Goal: Task Accomplishment & Management: Complete application form

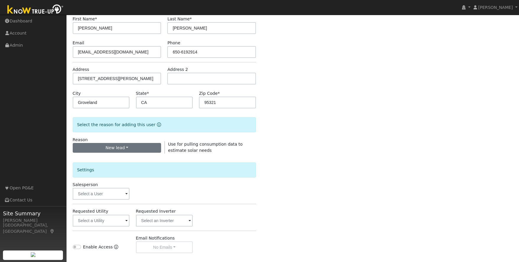
scroll to position [121, 0]
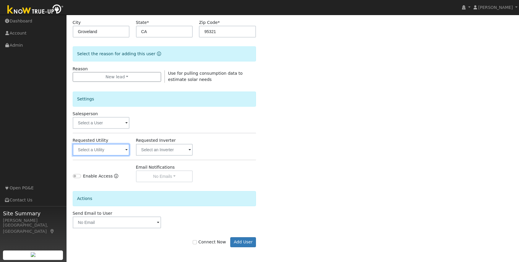
click at [100, 148] on input "text" at bounding box center [101, 150] width 57 height 12
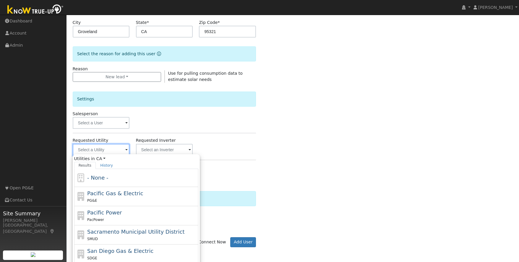
click at [99, 151] on input "text" at bounding box center [101, 150] width 57 height 12
click at [114, 197] on div "Pacific Gas & Electric PG&E" at bounding box center [142, 197] width 110 height 14
type input "Pacific Gas & Electric"
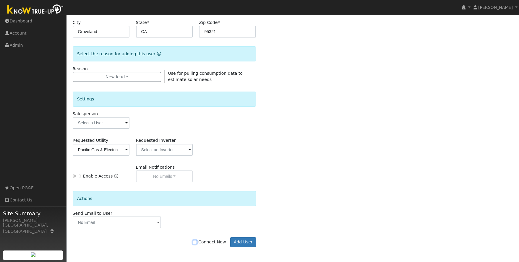
click at [197, 243] on input "Connect Now" at bounding box center [195, 242] width 4 height 4
checkbox input "true"
click at [236, 240] on button "Add User" at bounding box center [243, 242] width 26 height 10
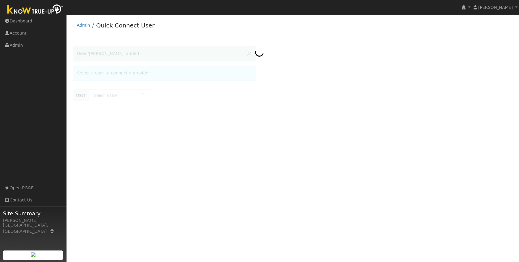
type input "[PERSON_NAME]"
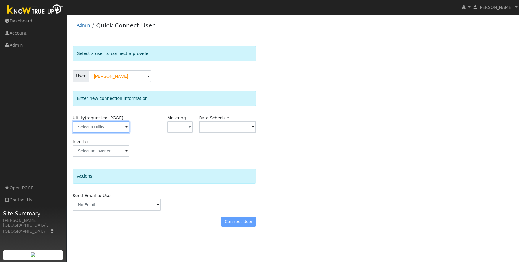
click at [118, 130] on input "text" at bounding box center [101, 127] width 57 height 12
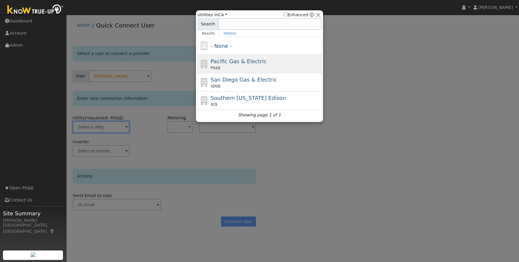
click at [300, 65] on div "Pacific Gas & Electric PG&E" at bounding box center [266, 63] width 110 height 13
type input "PG&E"
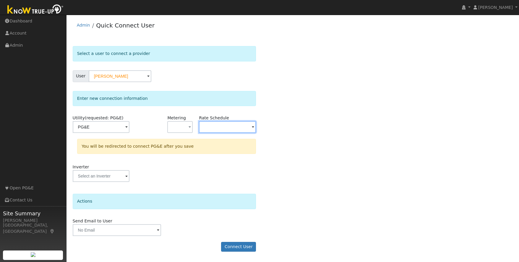
click at [225, 126] on input "text" at bounding box center [227, 127] width 57 height 12
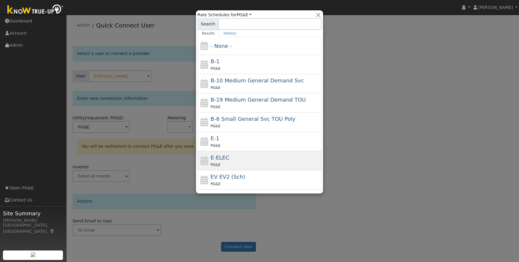
click at [262, 165] on div "PG&E" at bounding box center [266, 165] width 110 height 6
type input "E-ELEC"
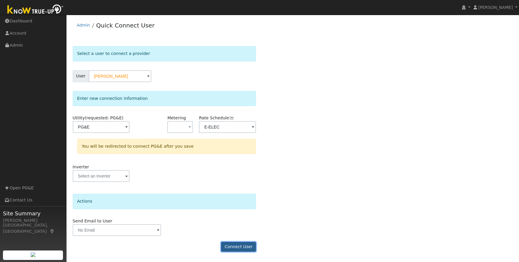
click at [229, 246] on button "Connect User" at bounding box center [238, 247] width 35 height 10
